Goal: Task Accomplishment & Management: Manage account settings

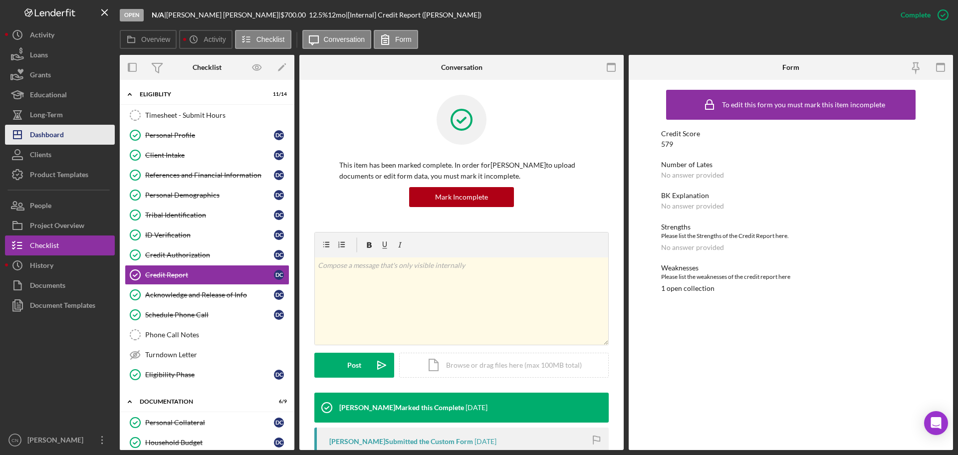
click at [50, 137] on div "Dashboard" at bounding box center [47, 136] width 34 height 22
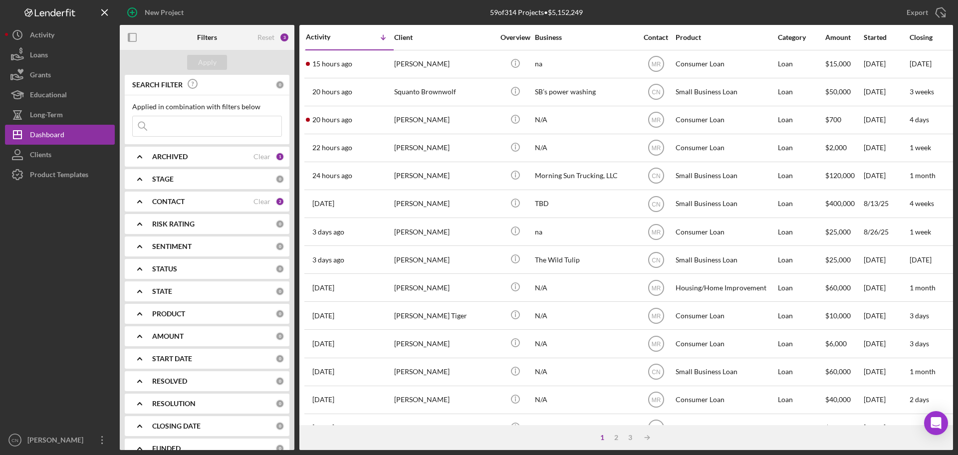
click at [404, 177] on div "[PERSON_NAME]" at bounding box center [444, 176] width 100 height 26
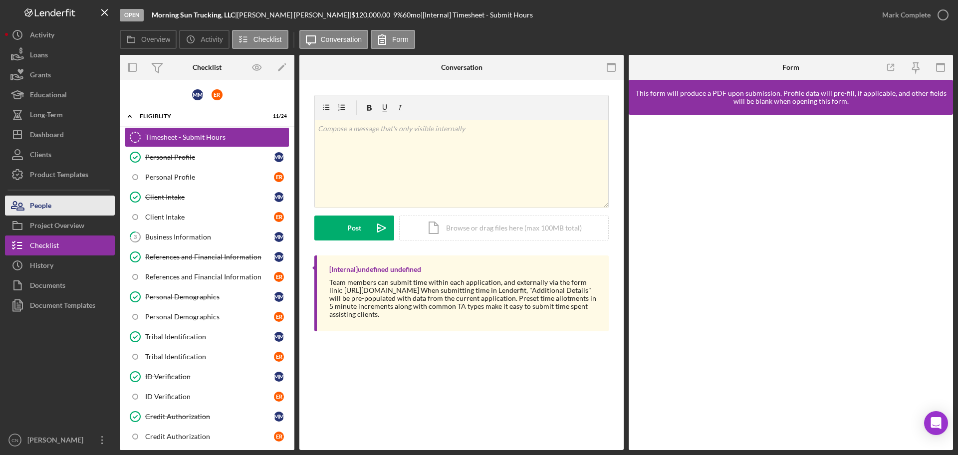
click at [40, 204] on div "People" at bounding box center [40, 207] width 21 height 22
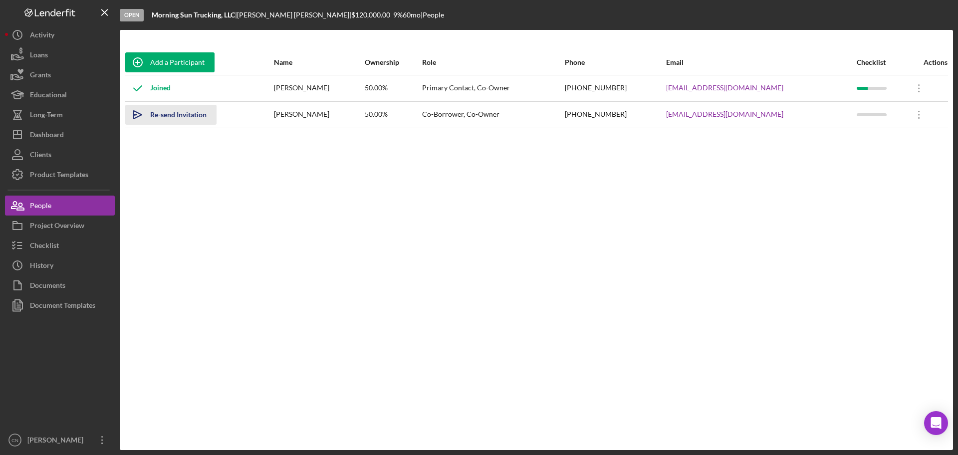
click at [175, 114] on div "Re-send Invitation" at bounding box center [178, 115] width 56 height 20
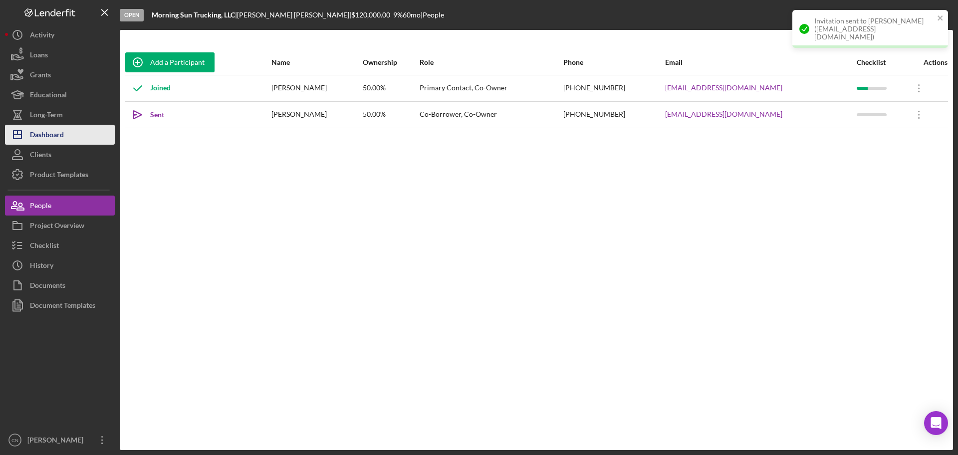
click at [45, 137] on div "Dashboard" at bounding box center [47, 136] width 34 height 22
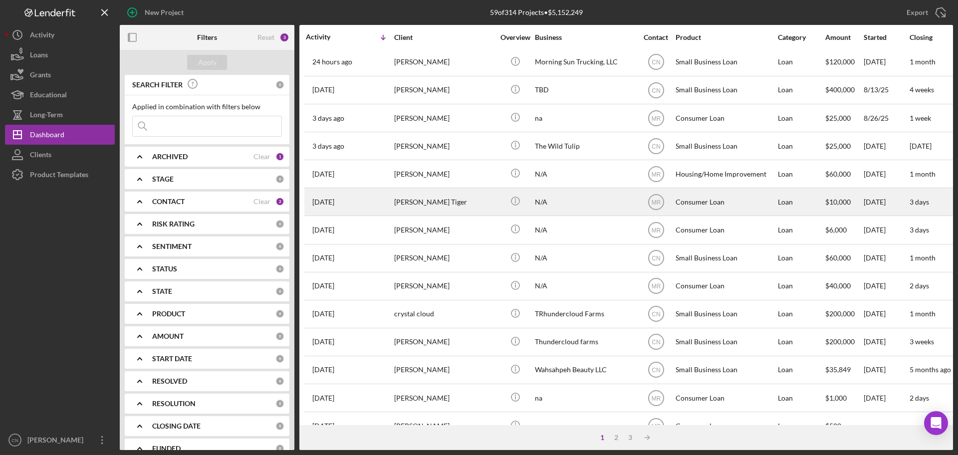
scroll to position [38, 0]
